Goal: Transaction & Acquisition: Purchase product/service

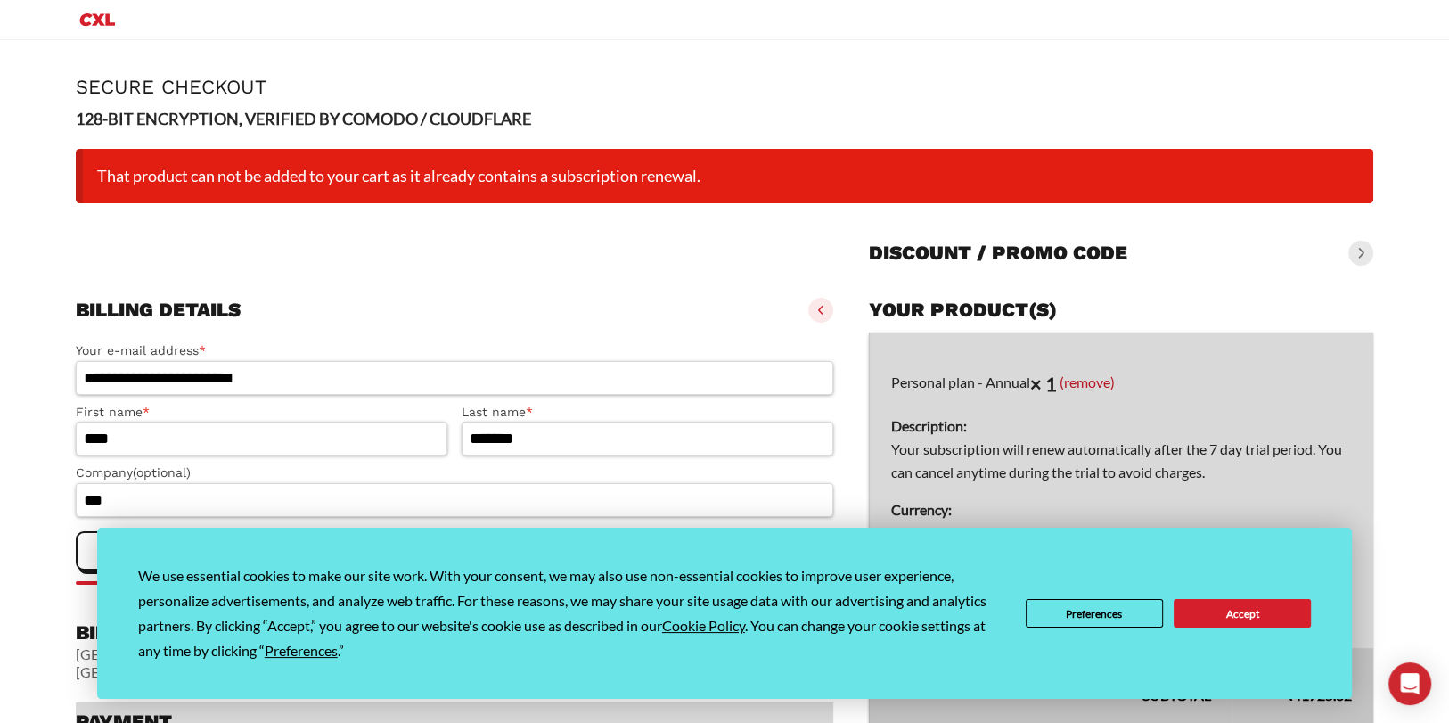
click at [1267, 595] on div "We use essential cookies to make our site work. With your consent, we may also …" at bounding box center [725, 613] width 1174 height 100
click at [1267, 610] on button "Accept" at bounding box center [1242, 613] width 137 height 29
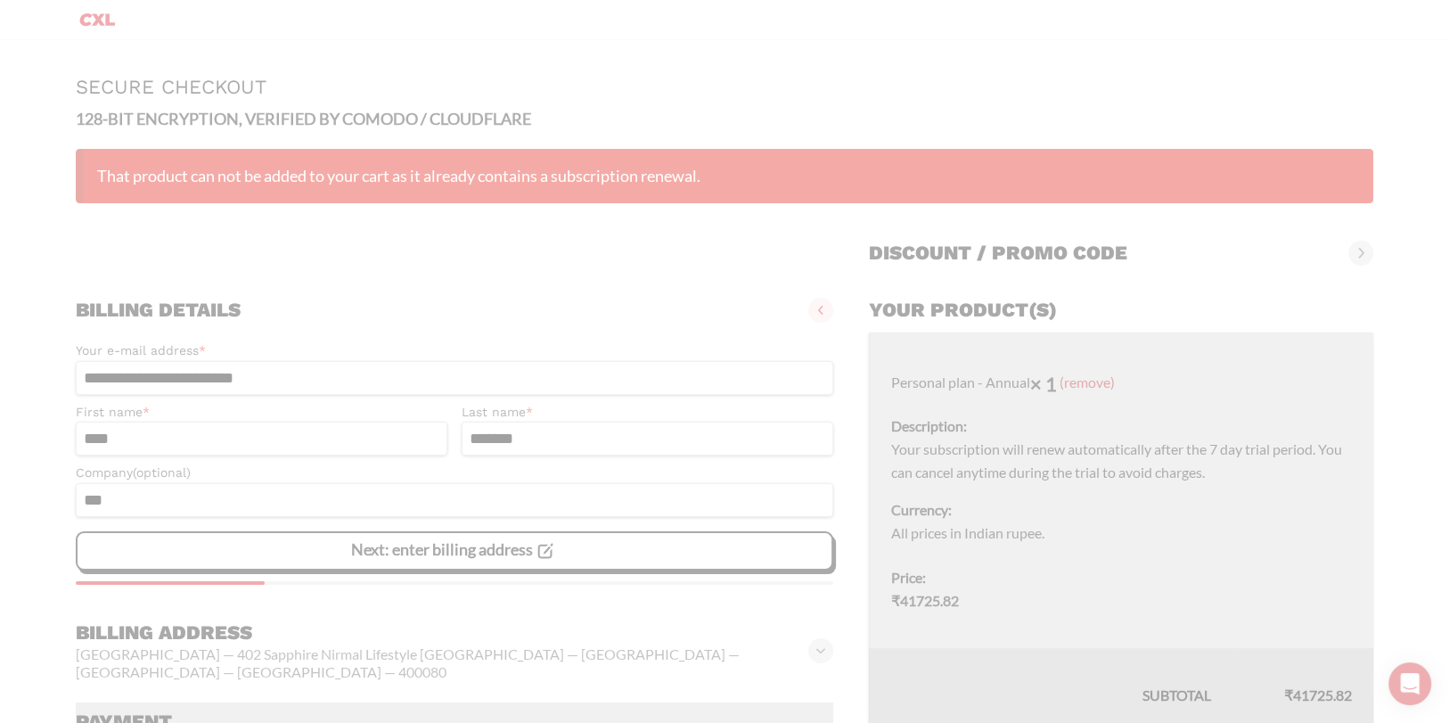
click at [99, 13] on icon "Primary Menu" at bounding box center [97, 19] width 43 height 21
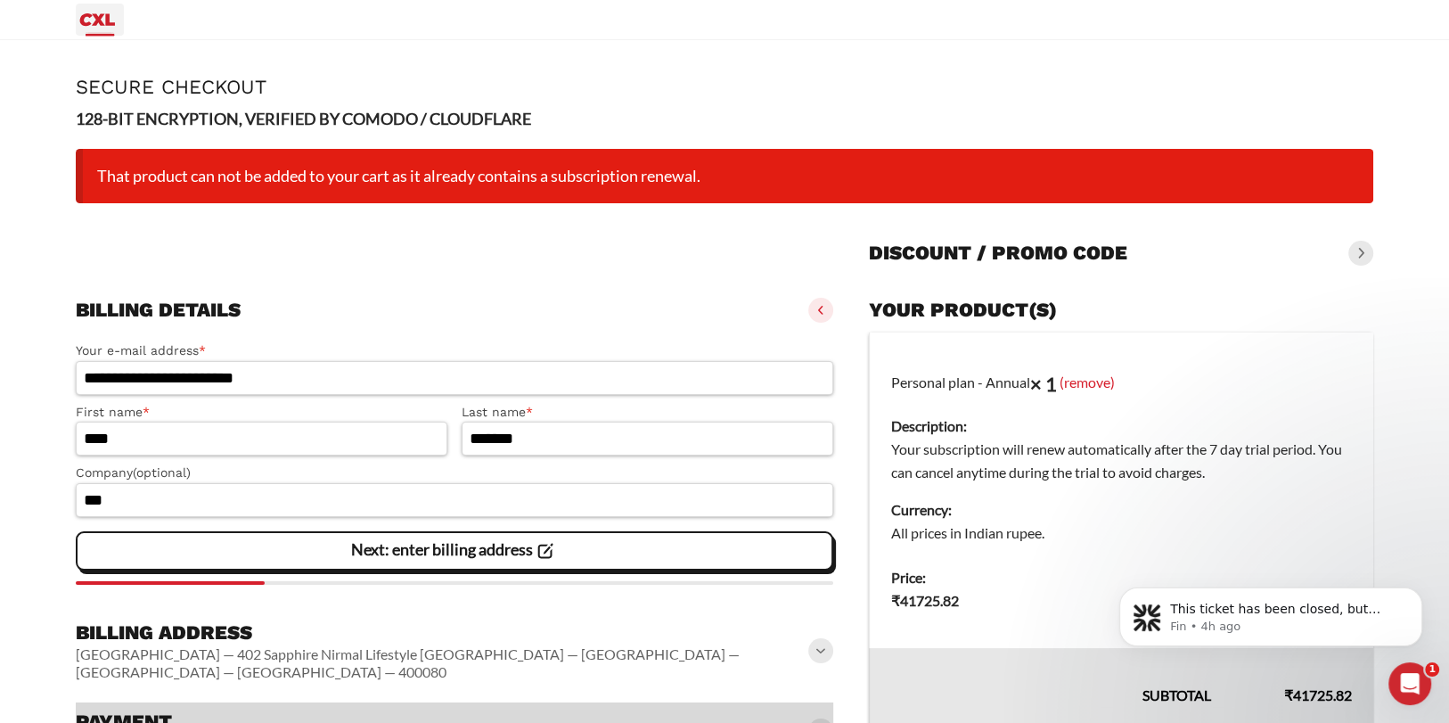
click at [99, 13] on icon "Primary Menu" at bounding box center [97, 19] width 43 height 21
